Goal: Task Accomplishment & Management: Manage account settings

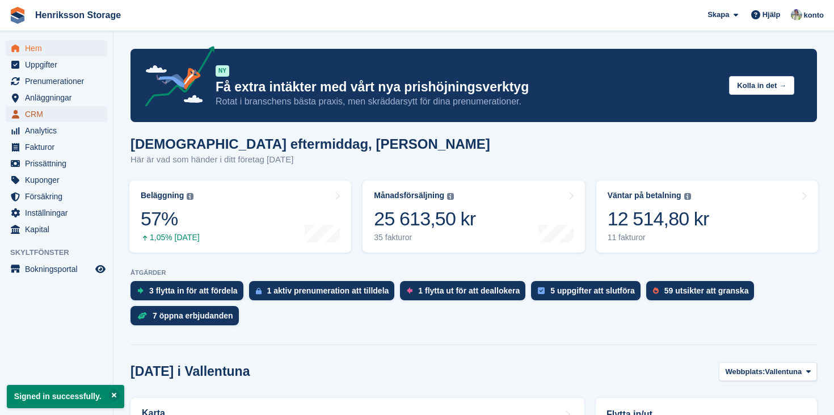
click at [39, 112] on span "CRM" at bounding box center [59, 114] width 68 height 16
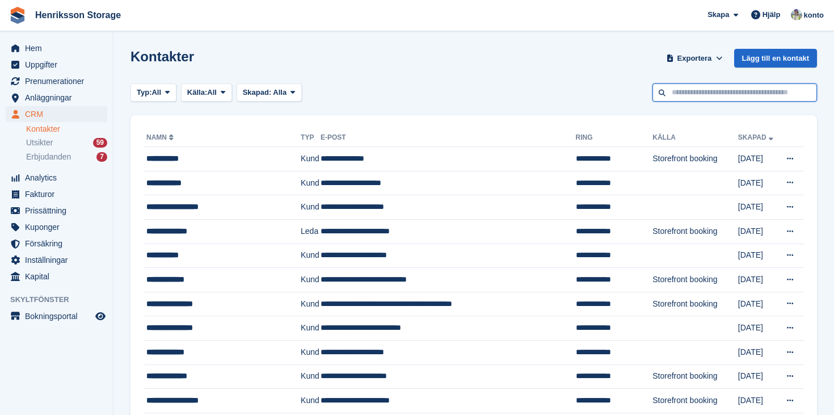
click at [707, 89] on input "text" at bounding box center [734, 92] width 164 height 19
type input "**"
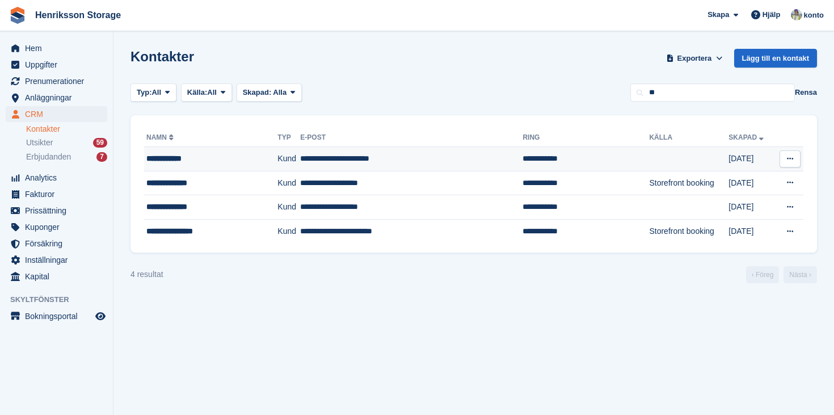
click at [217, 158] on div "**********" at bounding box center [199, 159] width 107 height 12
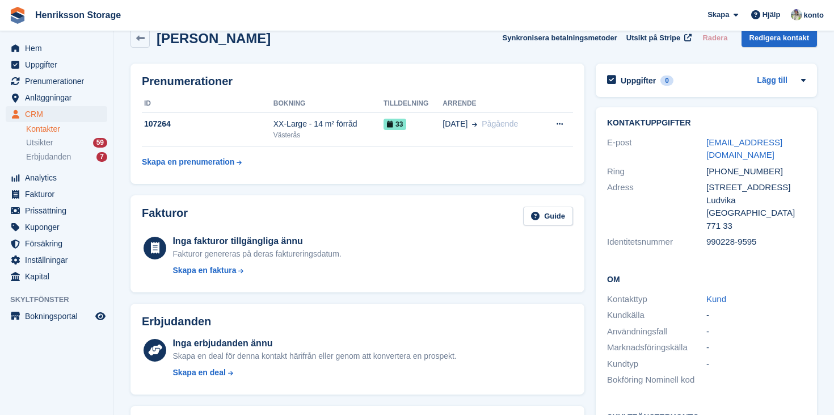
scroll to position [16, 0]
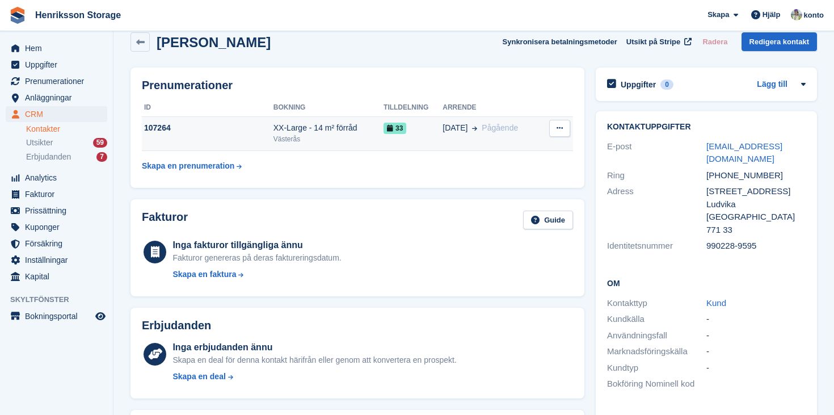
click at [561, 128] on icon at bounding box center [559, 127] width 6 height 7
click at [510, 133] on span "Pågående" at bounding box center [500, 128] width 36 height 12
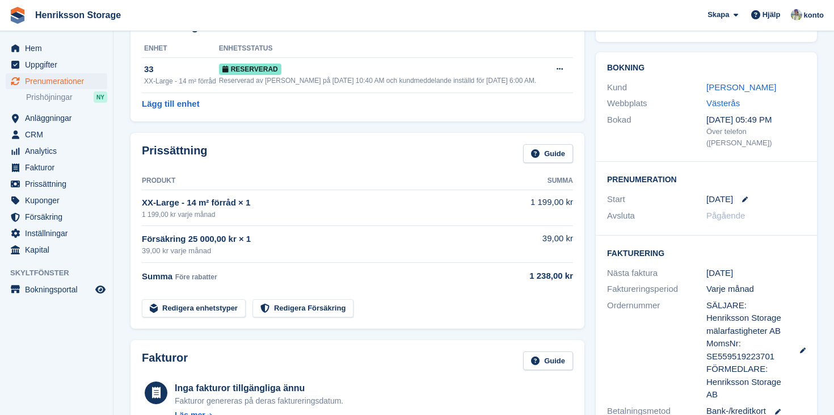
scroll to position [79, 0]
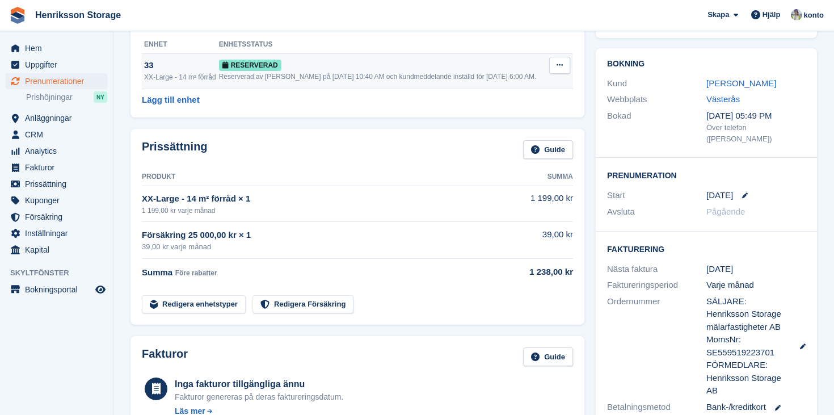
click at [563, 66] on icon at bounding box center [559, 64] width 6 height 7
click at [562, 66] on icon at bounding box center [559, 64] width 6 height 7
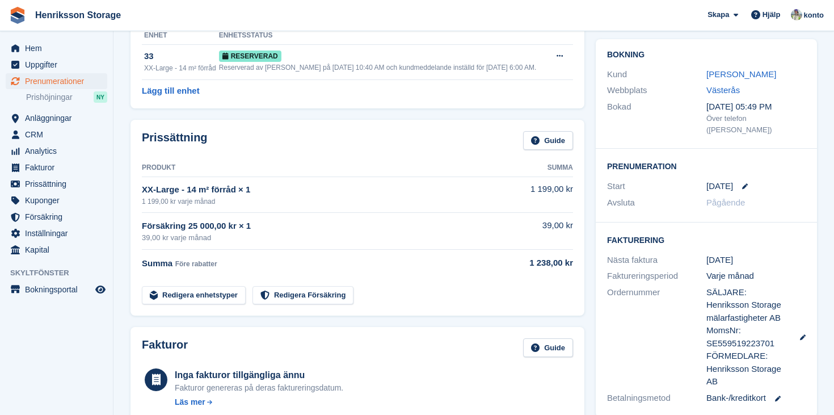
scroll to position [94, 0]
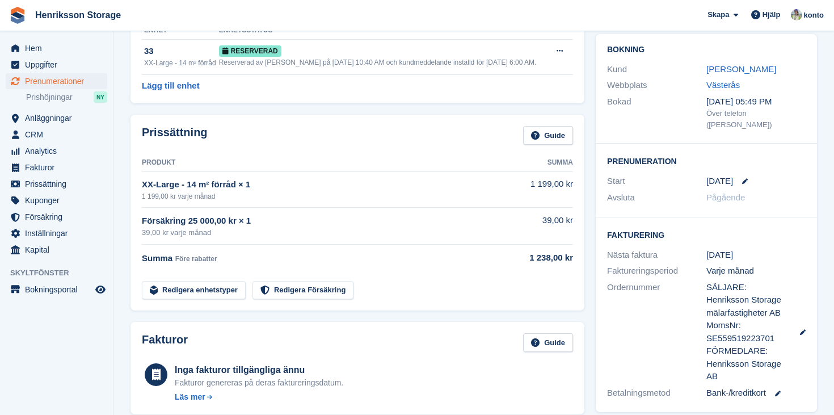
click at [740, 178] on link at bounding box center [740, 181] width 15 height 6
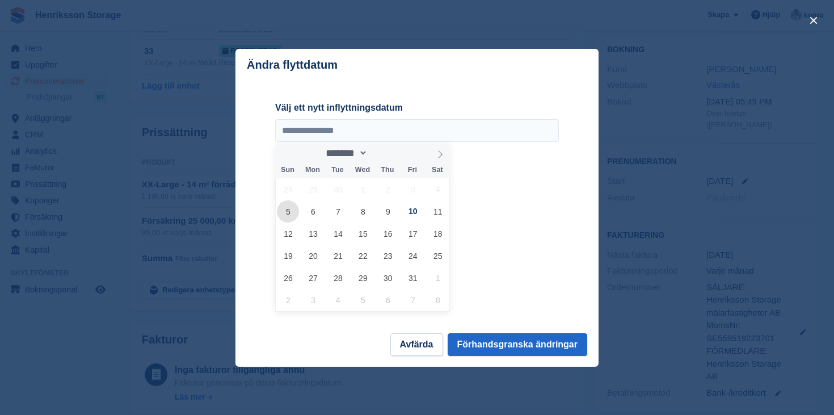
click at [294, 214] on span "5" at bounding box center [288, 211] width 22 height 22
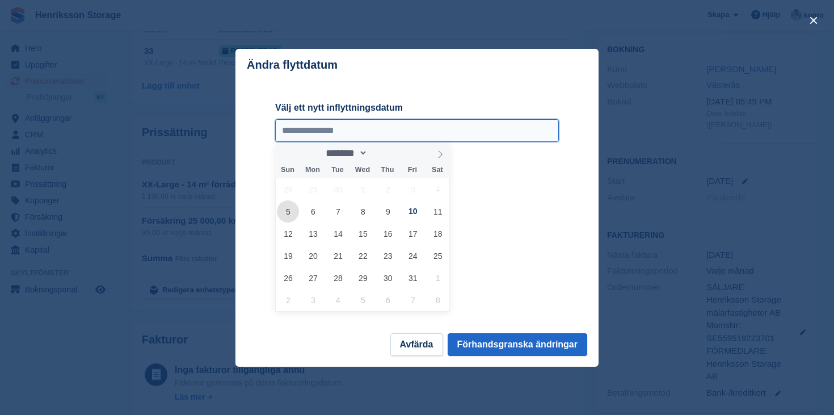
type input "**********"
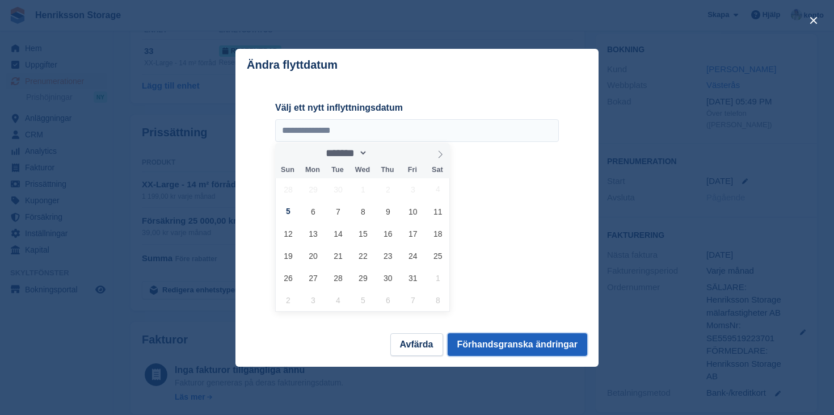
click at [501, 343] on button "Förhandsgranska ändringar" at bounding box center [518, 344] width 140 height 23
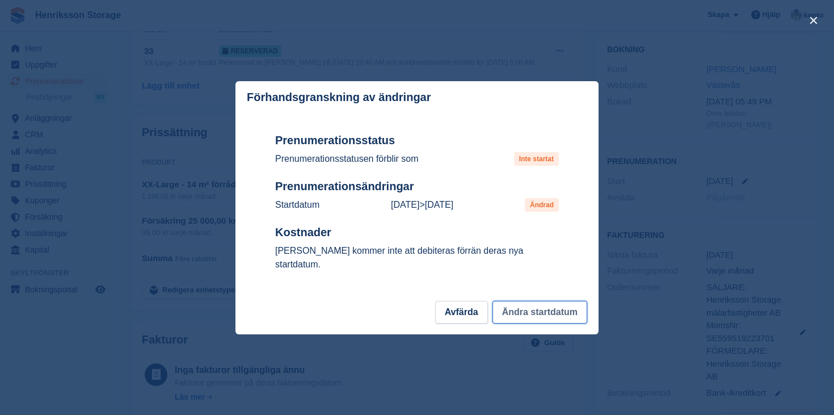
click at [538, 309] on button "Ändra startdatum" at bounding box center [539, 312] width 95 height 23
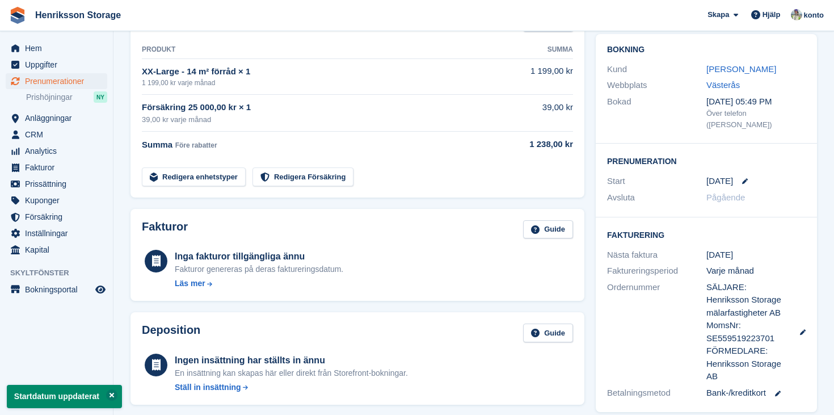
scroll to position [0, 0]
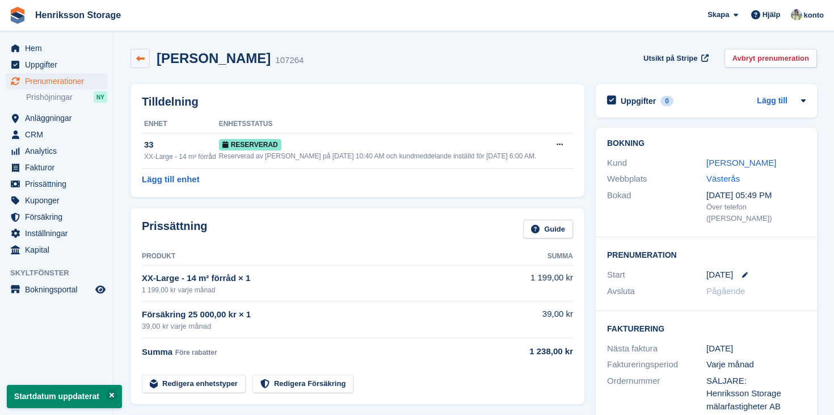
click at [139, 55] on icon at bounding box center [140, 58] width 9 height 9
